Goal: Task Accomplishment & Management: Use online tool/utility

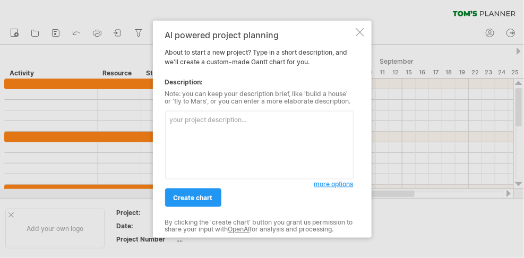
click at [362, 36] on div at bounding box center [360, 32] width 8 height 8
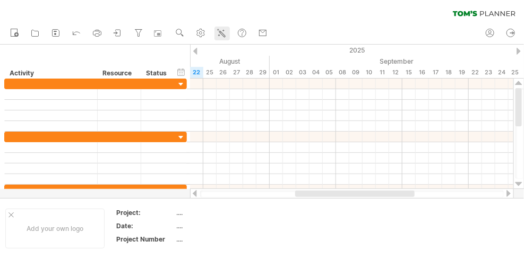
click at [225, 32] on icon at bounding box center [221, 33] width 11 height 11
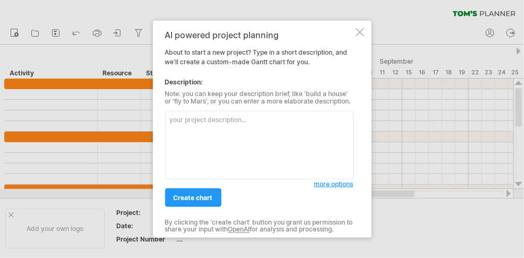
click at [356, 33] on div at bounding box center [360, 32] width 8 height 8
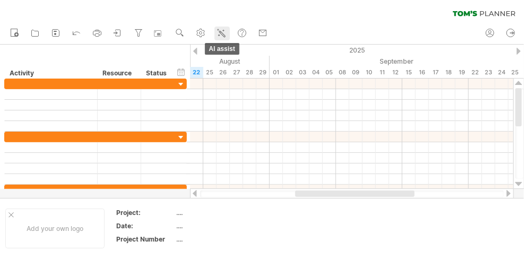
click at [223, 30] on icon at bounding box center [221, 33] width 11 height 11
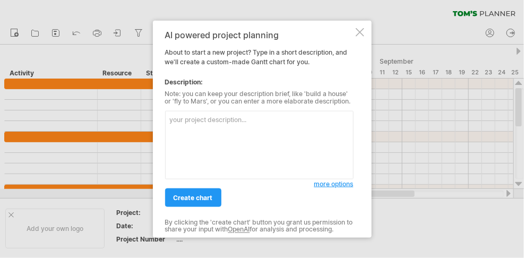
click at [189, 129] on textarea at bounding box center [259, 145] width 189 height 69
click at [207, 126] on textarea "Create a yearly [PERSON_NAME] with the following : USA con" at bounding box center [259, 145] width 189 height 69
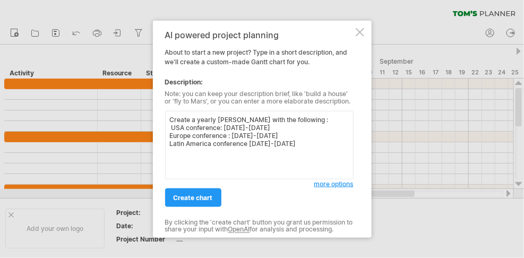
type textarea "Create a yearly [PERSON_NAME] with the following : USA conference: [DATE]-[DATE…"
click at [189, 194] on span "create chart" at bounding box center [193, 198] width 39 height 8
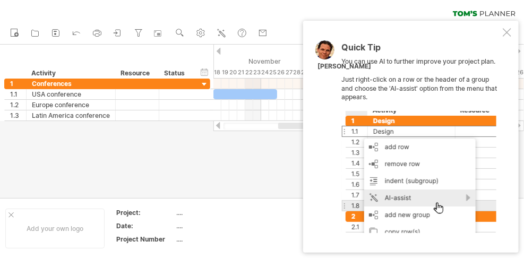
click at [506, 27] on div "Quick Tip You can use AI to further improve your project plan. Just right-click…" at bounding box center [411, 137] width 216 height 232
click at [505, 36] on div at bounding box center [507, 32] width 8 height 8
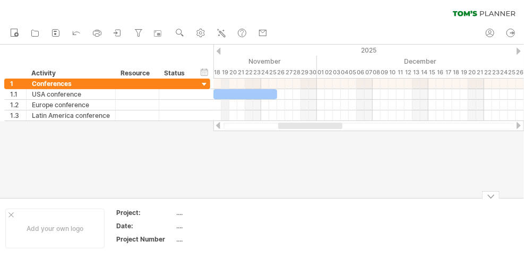
click at [223, 49] on div "2025" at bounding box center [126, 50] width 876 height 11
click at [220, 49] on div at bounding box center [219, 51] width 4 height 7
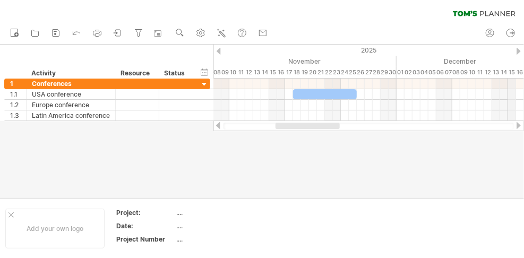
click at [514, 48] on div "2025" at bounding box center [205, 50] width 876 height 11
click at [522, 50] on div "2025" at bounding box center [205, 50] width 876 height 11
click at [524, 52] on div "2025" at bounding box center [205, 50] width 876 height 11
click at [510, 48] on div "2025" at bounding box center [205, 50] width 876 height 11
click at [518, 48] on div at bounding box center [519, 51] width 4 height 7
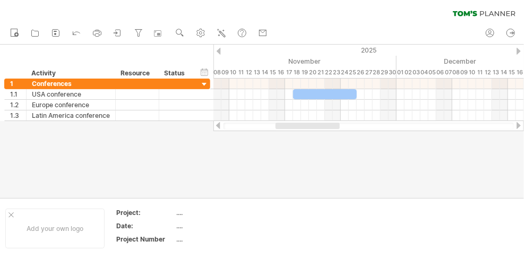
click at [516, 48] on div "2025" at bounding box center [205, 50] width 876 height 11
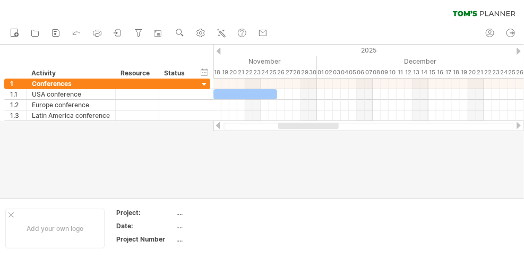
click at [516, 48] on div "2025" at bounding box center [126, 50] width 876 height 11
click at [517, 49] on div at bounding box center [519, 51] width 4 height 7
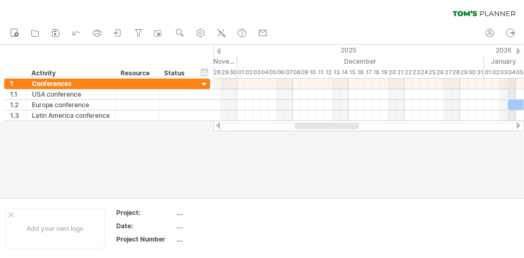
click at [520, 51] on div at bounding box center [519, 51] width 4 height 7
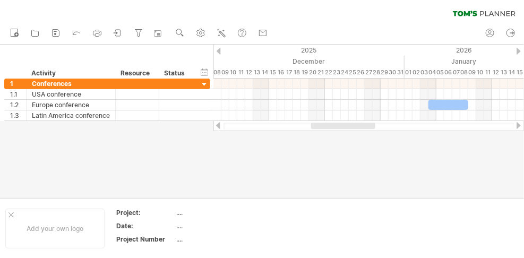
click at [518, 51] on div at bounding box center [519, 51] width 4 height 7
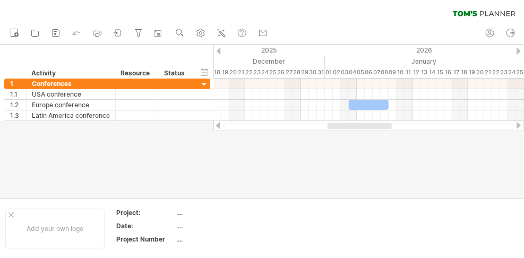
click at [519, 52] on div at bounding box center [519, 51] width 4 height 7
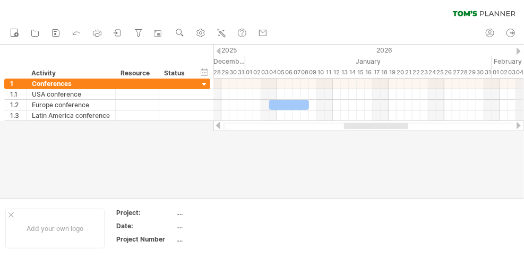
click at [518, 52] on div at bounding box center [519, 51] width 4 height 7
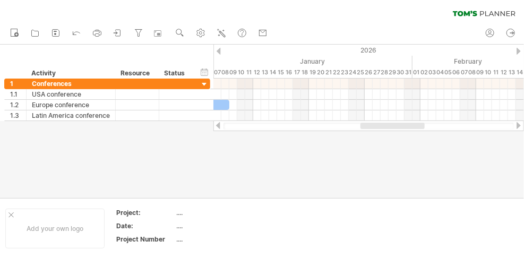
click at [519, 52] on div at bounding box center [519, 51] width 4 height 7
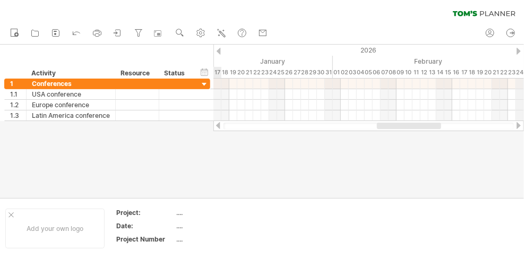
click at [520, 50] on div at bounding box center [519, 51] width 4 height 7
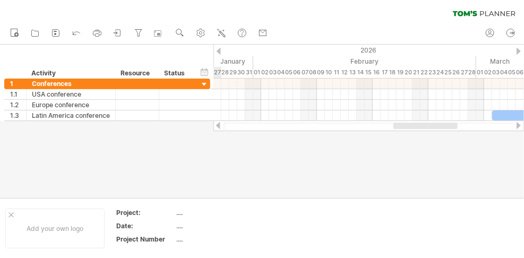
click at [517, 53] on div at bounding box center [519, 51] width 4 height 7
click at [518, 53] on div at bounding box center [519, 51] width 4 height 7
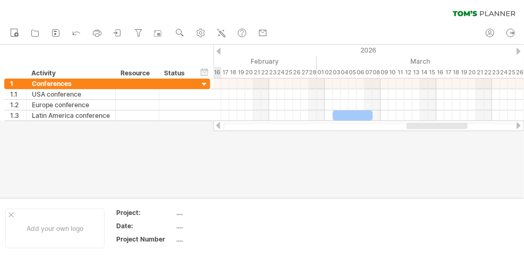
click at [519, 53] on div at bounding box center [519, 51] width 4 height 7
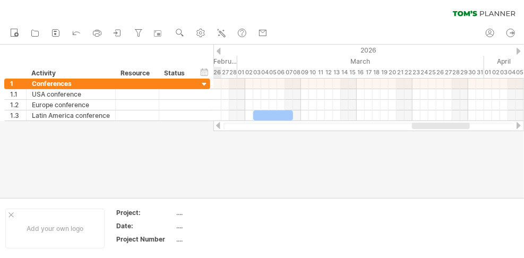
click at [519, 53] on div at bounding box center [519, 51] width 4 height 7
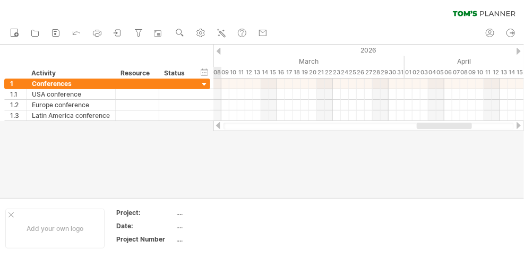
click at [518, 52] on div at bounding box center [519, 51] width 4 height 7
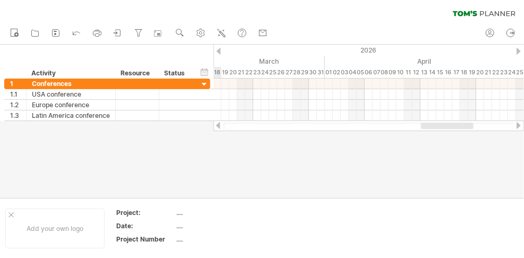
click at [518, 52] on div at bounding box center [519, 51] width 4 height 7
click at [519, 52] on div at bounding box center [519, 51] width 4 height 7
click at [520, 51] on div at bounding box center [519, 51] width 4 height 7
click at [522, 53] on div "2026" at bounding box center [320, 50] width 1585 height 11
click at [523, 54] on div "2026" at bounding box center [241, 50] width 1585 height 11
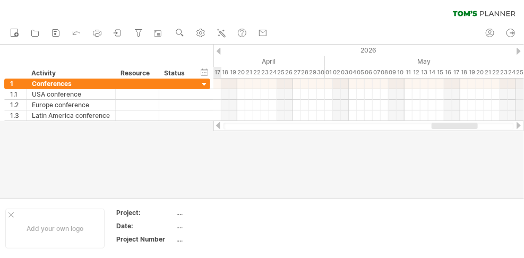
click at [524, 54] on div "2026" at bounding box center [241, 50] width 1585 height 11
click at [524, 55] on div "2026" at bounding box center [241, 50] width 1585 height 11
click at [219, 53] on div at bounding box center [219, 51] width 4 height 7
click at [223, 50] on div "2026" at bounding box center [241, 50] width 1585 height 11
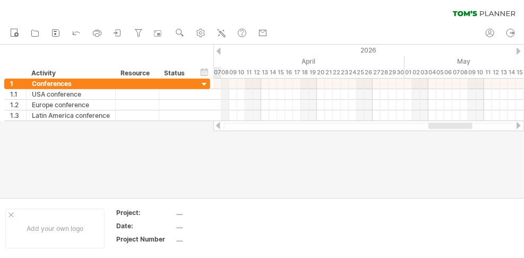
click at [221, 49] on div "2026" at bounding box center [320, 50] width 1585 height 11
click at [218, 48] on div at bounding box center [219, 51] width 4 height 7
click at [220, 50] on div at bounding box center [219, 51] width 4 height 7
click at [219, 49] on div at bounding box center [219, 51] width 4 height 7
click at [218, 49] on div at bounding box center [219, 51] width 4 height 7
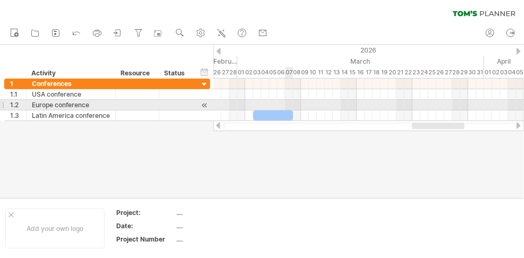
click at [280, 110] on div at bounding box center [273, 115] width 40 height 10
click at [271, 114] on div at bounding box center [273, 115] width 40 height 10
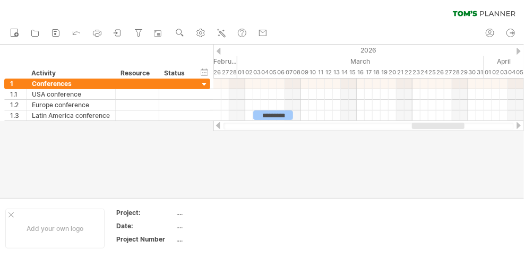
click at [280, 168] on div at bounding box center [262, 121] width 524 height 153
click at [217, 48] on div at bounding box center [219, 51] width 4 height 7
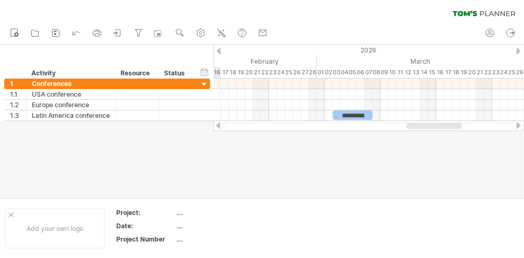
click at [218, 51] on div at bounding box center [219, 51] width 4 height 7
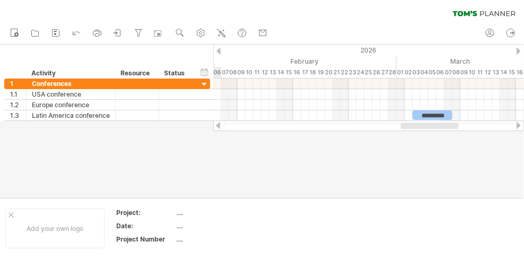
click at [219, 51] on div at bounding box center [219, 51] width 4 height 7
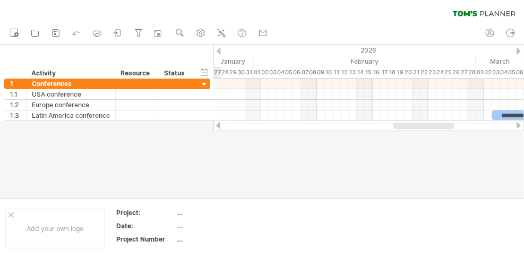
click at [218, 53] on div at bounding box center [219, 51] width 4 height 7
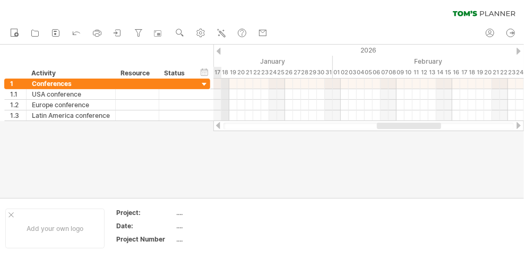
click at [218, 52] on div at bounding box center [219, 51] width 4 height 7
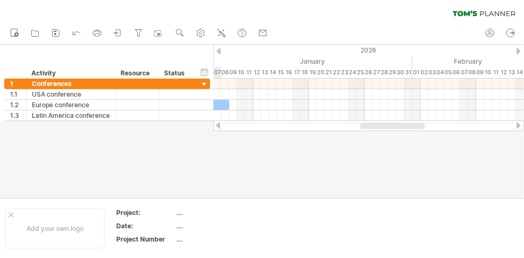
click at [219, 53] on div at bounding box center [219, 51] width 4 height 7
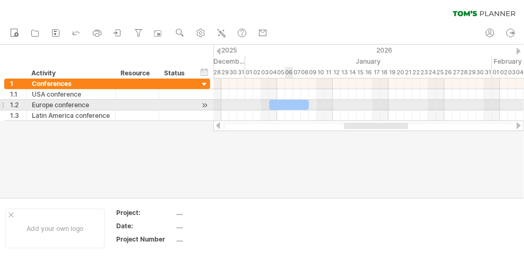
click at [284, 105] on div at bounding box center [289, 105] width 40 height 10
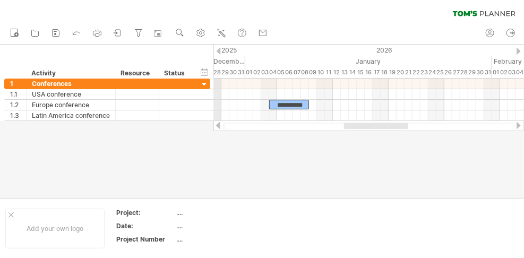
click at [218, 49] on div at bounding box center [219, 51] width 4 height 7
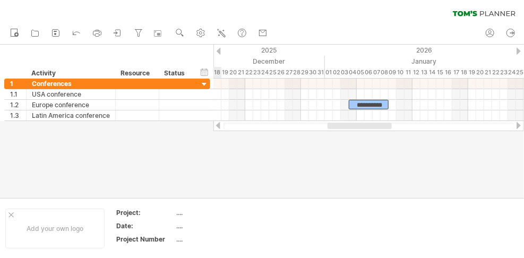
click at [219, 49] on div at bounding box center [219, 51] width 4 height 7
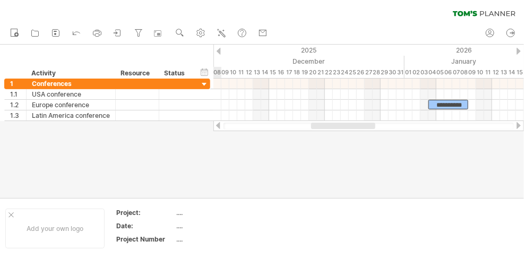
click at [217, 50] on div at bounding box center [219, 51] width 4 height 7
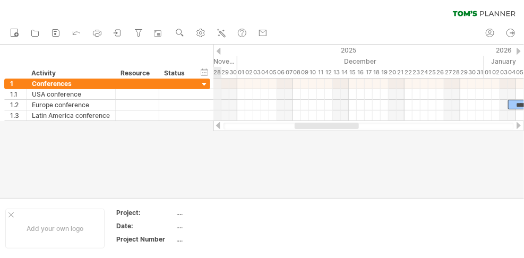
click at [215, 50] on div "2025" at bounding box center [165, 50] width 637 height 11
click at [218, 50] on div at bounding box center [219, 51] width 4 height 7
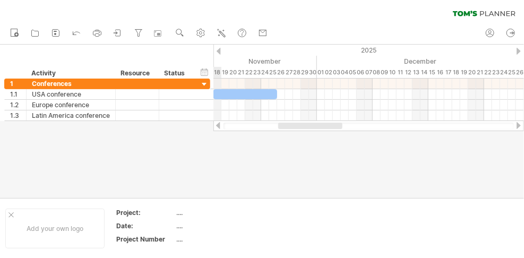
click at [221, 49] on div "2025" at bounding box center [126, 50] width 876 height 11
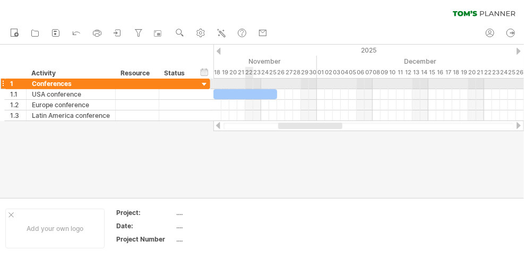
click at [249, 95] on div at bounding box center [245, 94] width 64 height 10
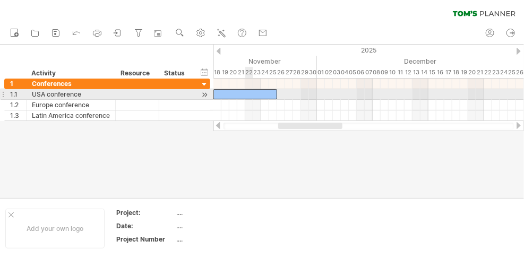
click at [245, 93] on div at bounding box center [245, 94] width 64 height 10
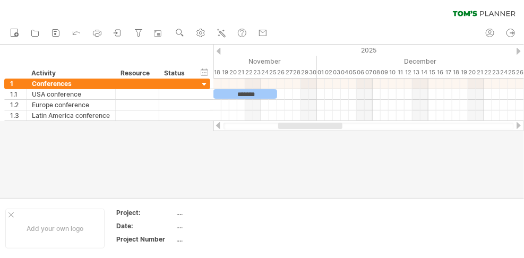
click at [271, 171] on div at bounding box center [262, 121] width 524 height 153
click at [16, 33] on circle at bounding box center [16, 34] width 4 height 4
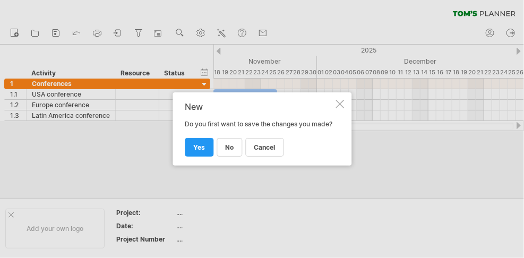
click at [268, 156] on link "cancel" at bounding box center [264, 147] width 38 height 19
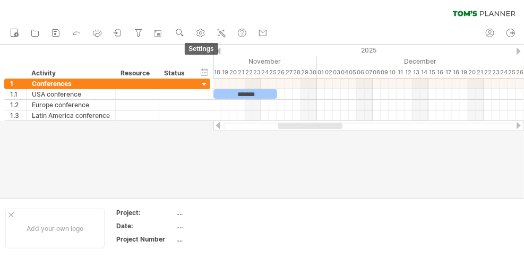
click at [200, 22] on ul "new open" at bounding box center [139, 33] width 268 height 22
click at [206, 36] on use at bounding box center [200, 33] width 11 height 11
select select "*"
select select "**"
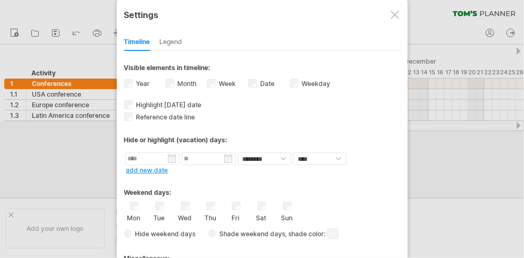
click at [396, 19] on div "Settings" at bounding box center [262, 14] width 276 height 19
click at [294, 202] on div "Sun" at bounding box center [287, 212] width 13 height 20
click at [454, 185] on div at bounding box center [262, 129] width 524 height 258
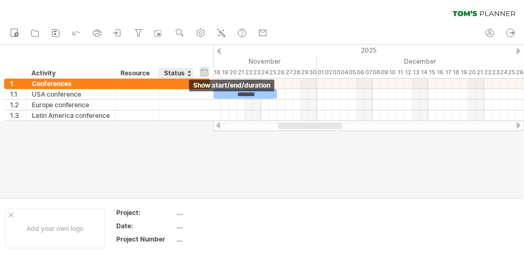
click at [200, 71] on div "hide start/end/duration show start/end/duration" at bounding box center [205, 71] width 10 height 11
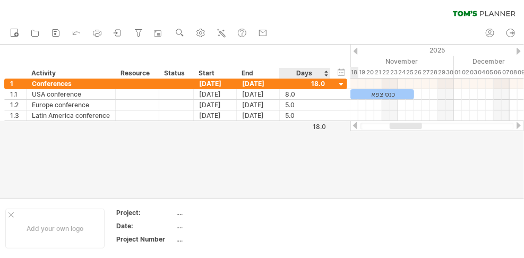
click at [343, 69] on div "hide start/end/duration show start/end/duration" at bounding box center [342, 71] width 10 height 11
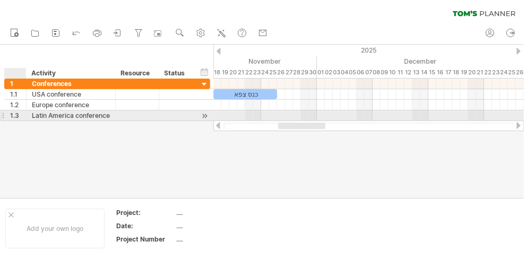
click at [7, 113] on div "1.3" at bounding box center [16, 115] width 22 height 10
click at [1, 115] on div at bounding box center [3, 115] width 4 height 11
click at [1, 114] on div at bounding box center [3, 115] width 4 height 11
click at [2, 114] on div at bounding box center [3, 115] width 4 height 11
click at [5, 113] on div "1.3" at bounding box center [16, 115] width 22 height 10
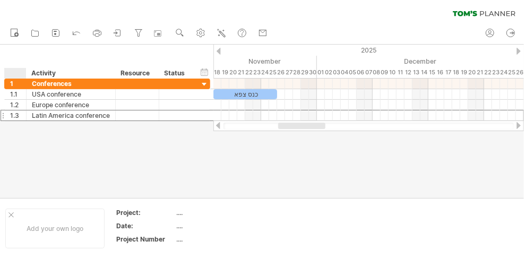
click at [17, 72] on div at bounding box center [18, 73] width 16 height 11
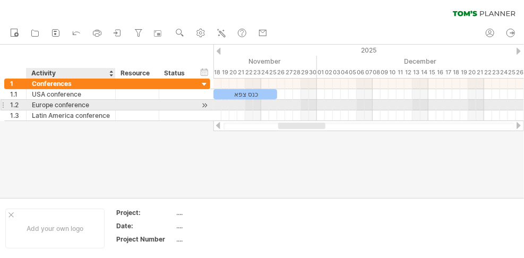
click at [65, 175] on div at bounding box center [262, 121] width 524 height 153
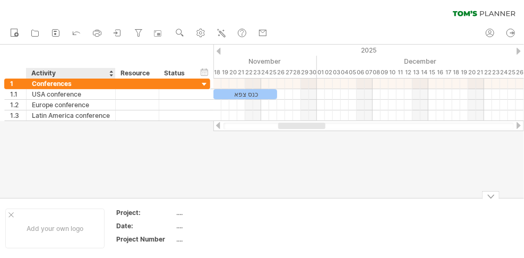
click at [106, 170] on div at bounding box center [262, 121] width 524 height 153
click at [155, 147] on div at bounding box center [262, 121] width 524 height 153
click at [154, 139] on div at bounding box center [262, 121] width 524 height 153
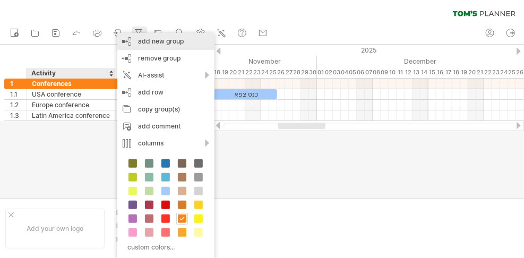
click at [140, 39] on div "add new group" at bounding box center [165, 41] width 97 height 17
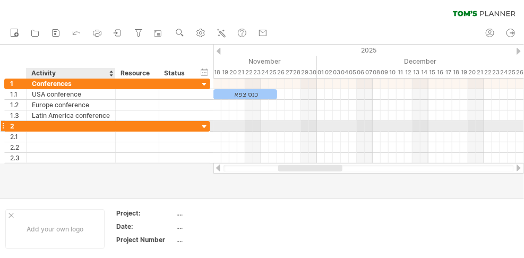
click at [65, 122] on div at bounding box center [71, 126] width 78 height 10
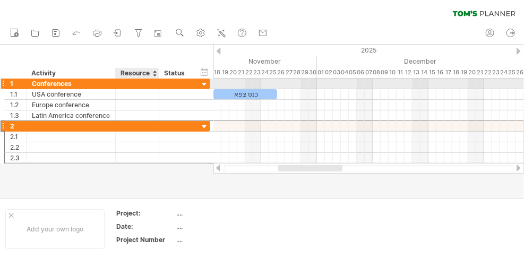
click at [131, 82] on div at bounding box center [137, 84] width 32 height 10
click at [134, 96] on div at bounding box center [137, 94] width 32 height 10
click at [179, 88] on div at bounding box center [176, 84] width 23 height 10
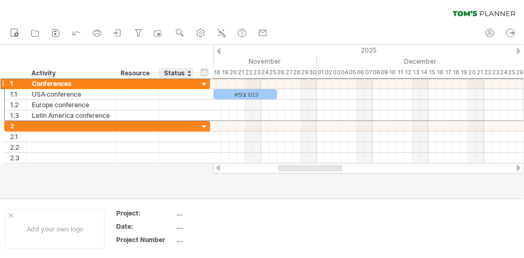
click at [177, 67] on div "hide start/end/duration show start/end/duration ******** Activity ******** Reso…" at bounding box center [106, 62] width 213 height 34
